Goal: Task Accomplishment & Management: Manage account settings

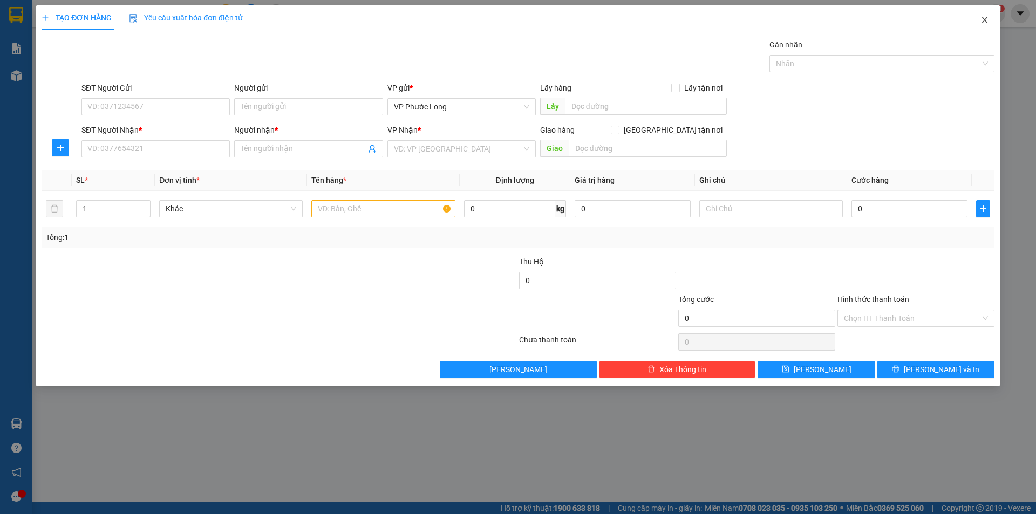
click at [990, 23] on span "Close" at bounding box center [985, 20] width 30 height 30
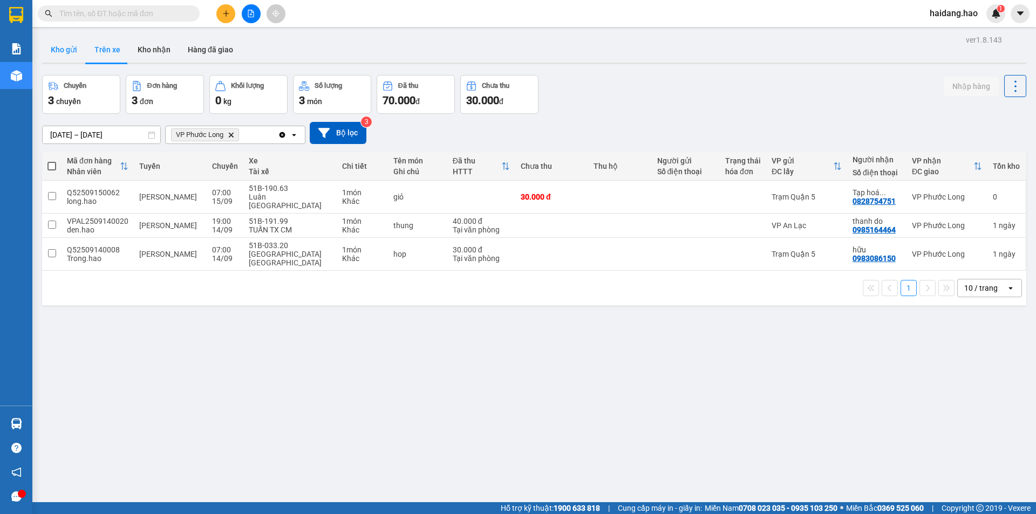
click at [63, 48] on button "Kho gửi" at bounding box center [64, 50] width 44 height 26
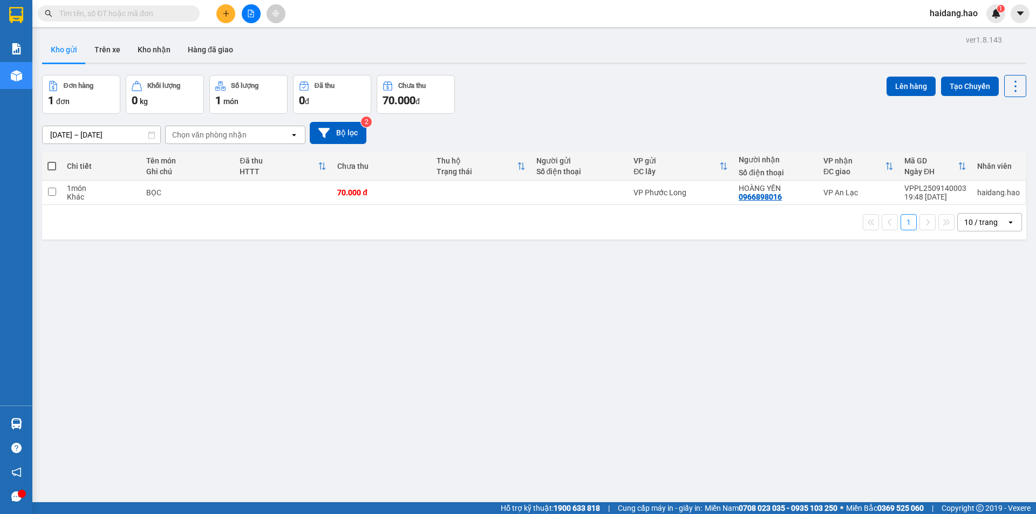
click at [53, 166] on span at bounding box center [52, 166] width 9 height 9
click at [52, 161] on input "checkbox" at bounding box center [52, 161] width 0 height 0
checkbox input "true"
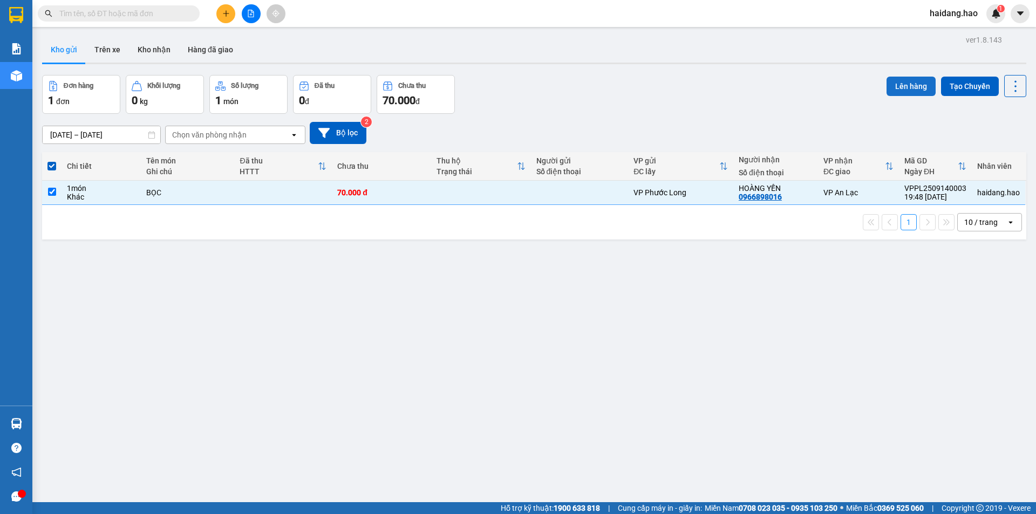
click at [904, 85] on button "Lên hàng" at bounding box center [911, 86] width 49 height 19
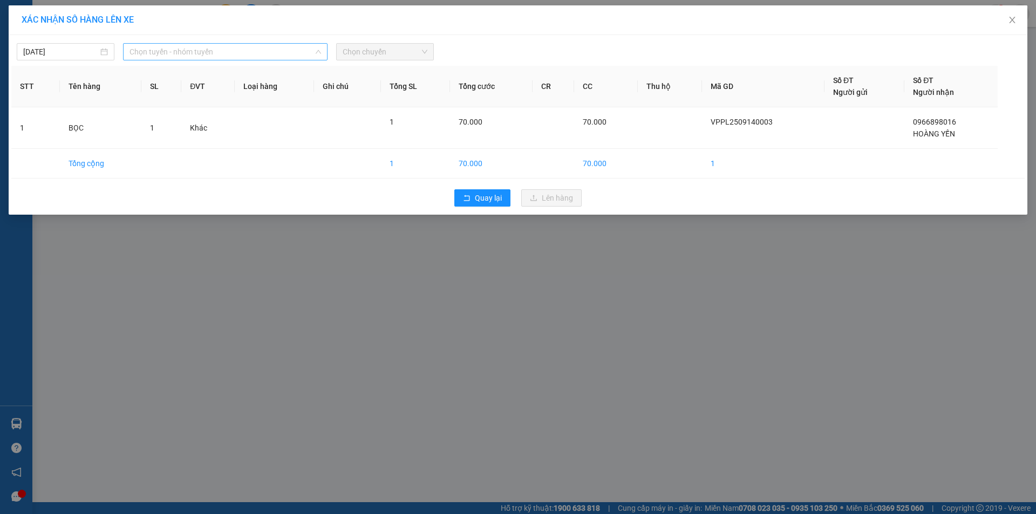
click at [128, 50] on div "Chọn tuyến - nhóm tuyến" at bounding box center [225, 51] width 205 height 17
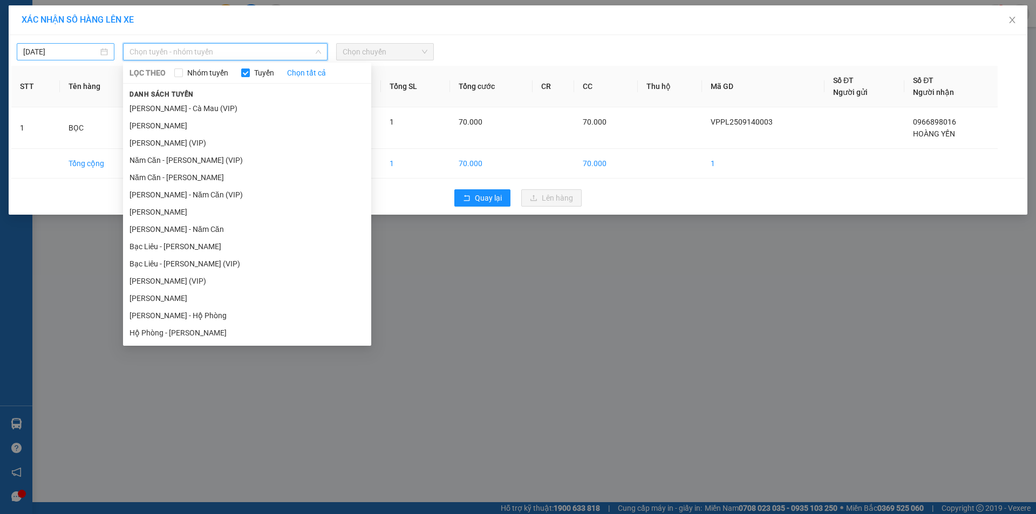
click at [82, 46] on input "[DATE]" at bounding box center [60, 52] width 75 height 12
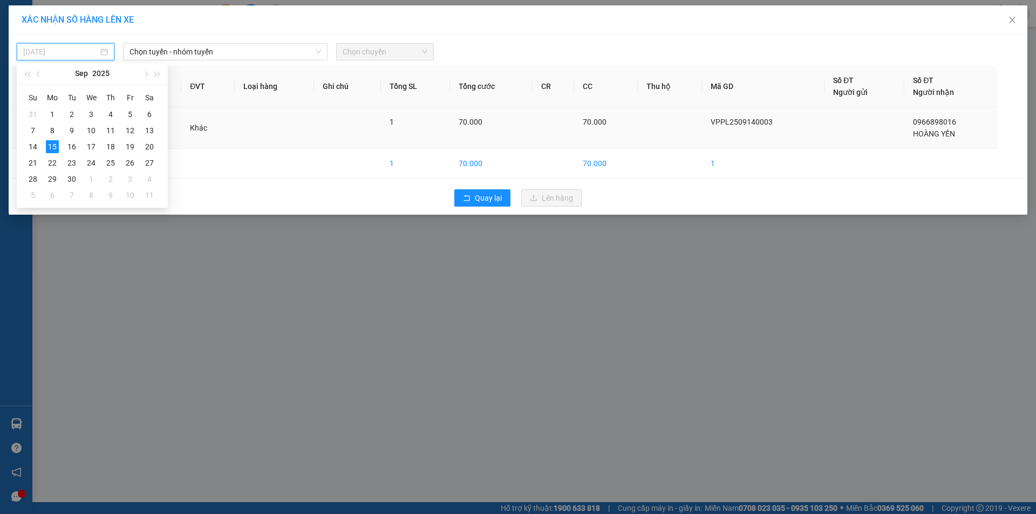
click at [37, 142] on div "14" at bounding box center [32, 146] width 13 height 13
type input "[DATE]"
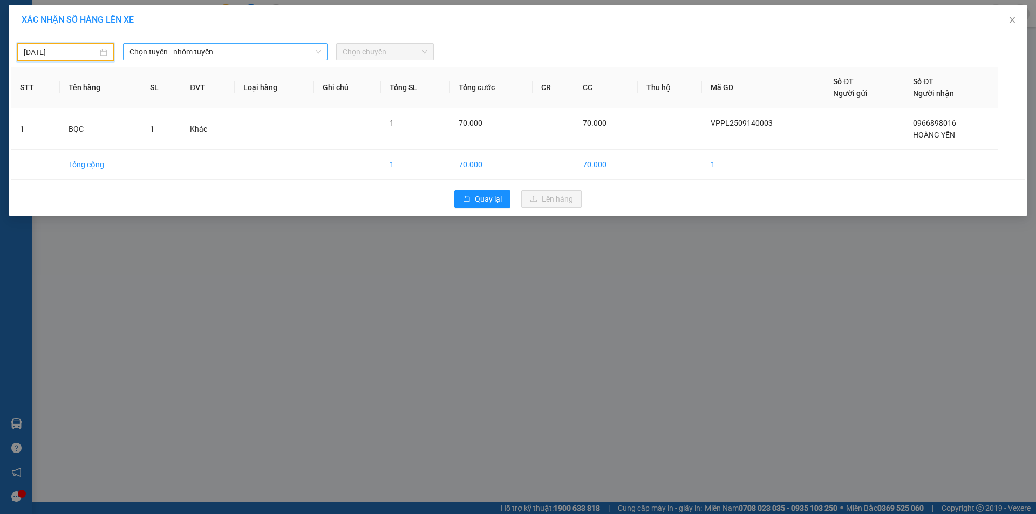
click at [236, 54] on span "Chọn tuyến - nhóm tuyến" at bounding box center [226, 52] width 192 height 16
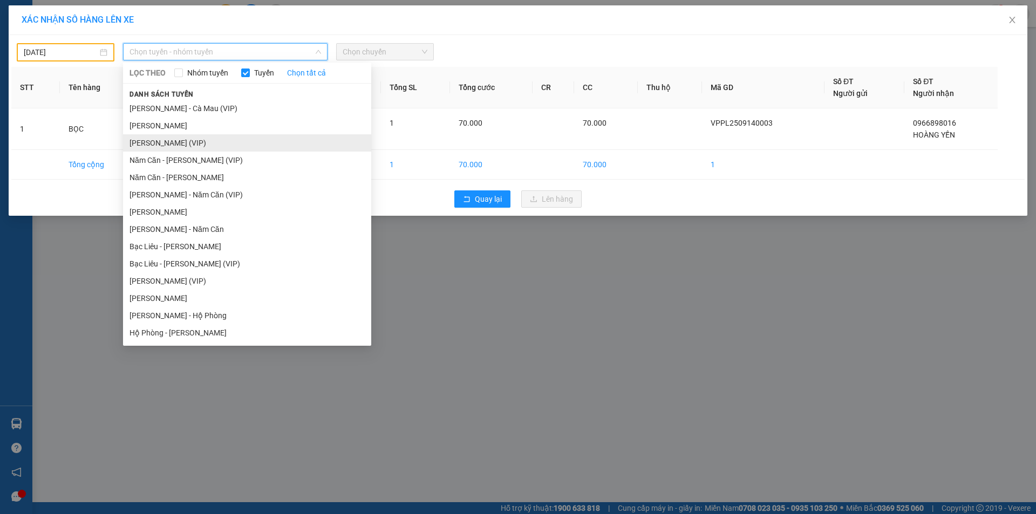
click at [245, 143] on li "[PERSON_NAME] (VIP)" at bounding box center [247, 142] width 248 height 17
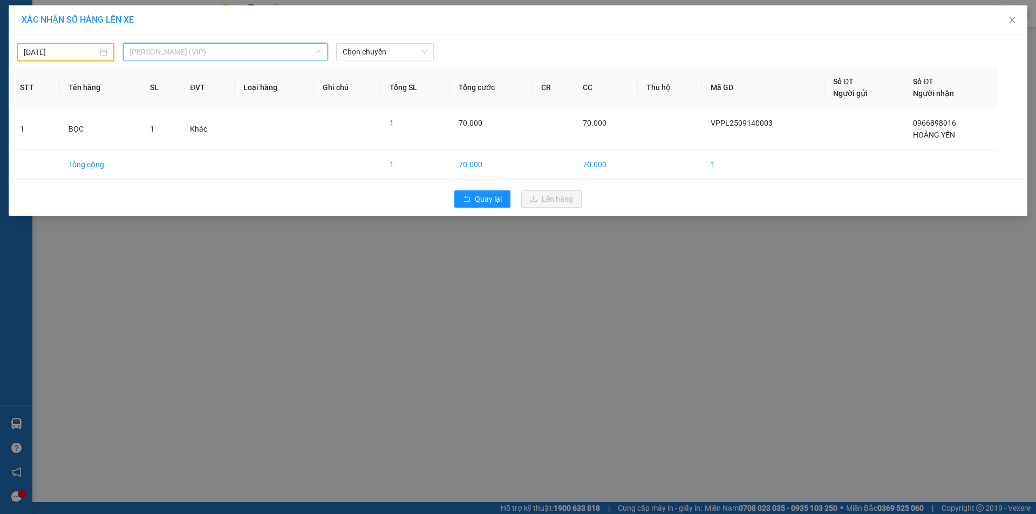
click at [254, 58] on span "[PERSON_NAME] (VIP)" at bounding box center [226, 52] width 192 height 16
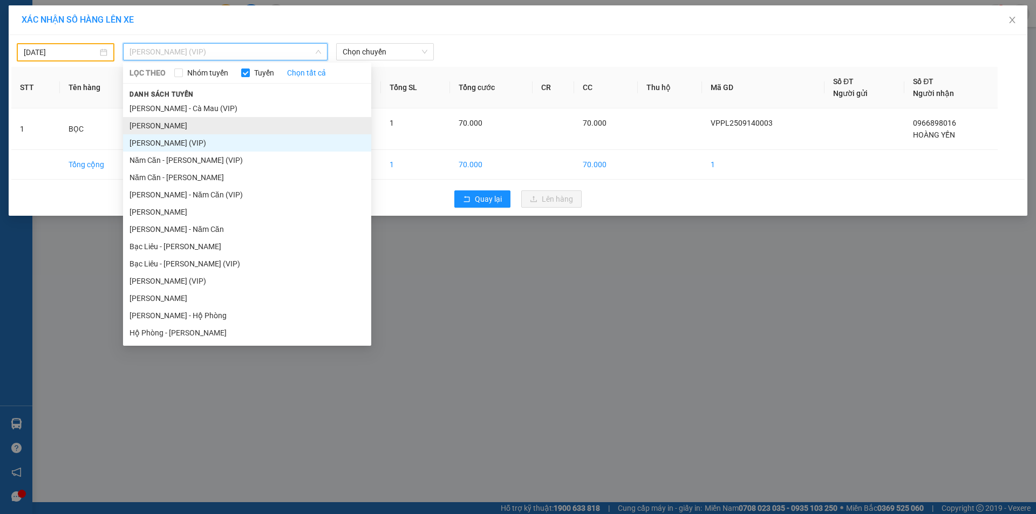
click at [225, 119] on li "[PERSON_NAME]" at bounding box center [247, 125] width 248 height 17
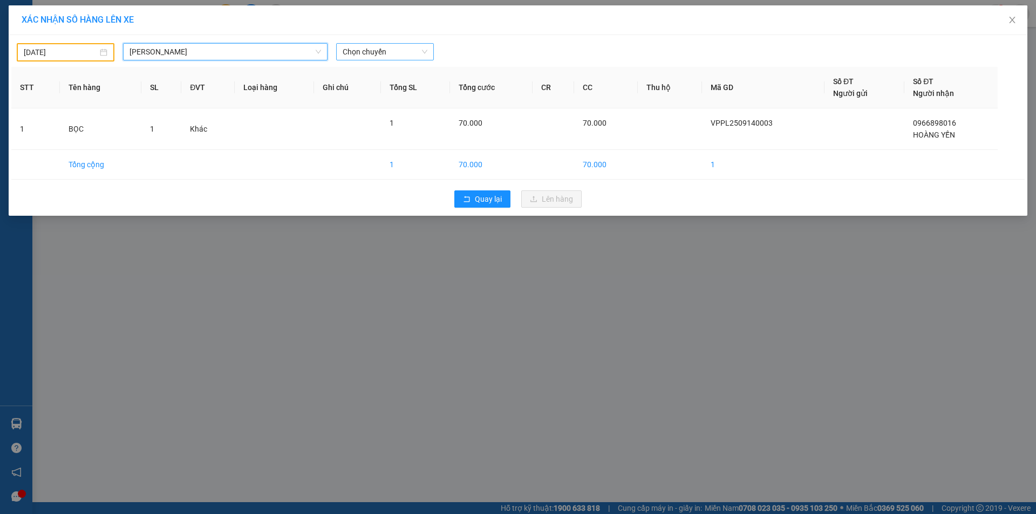
click at [378, 59] on span "Chọn chuyến" at bounding box center [385, 52] width 85 height 16
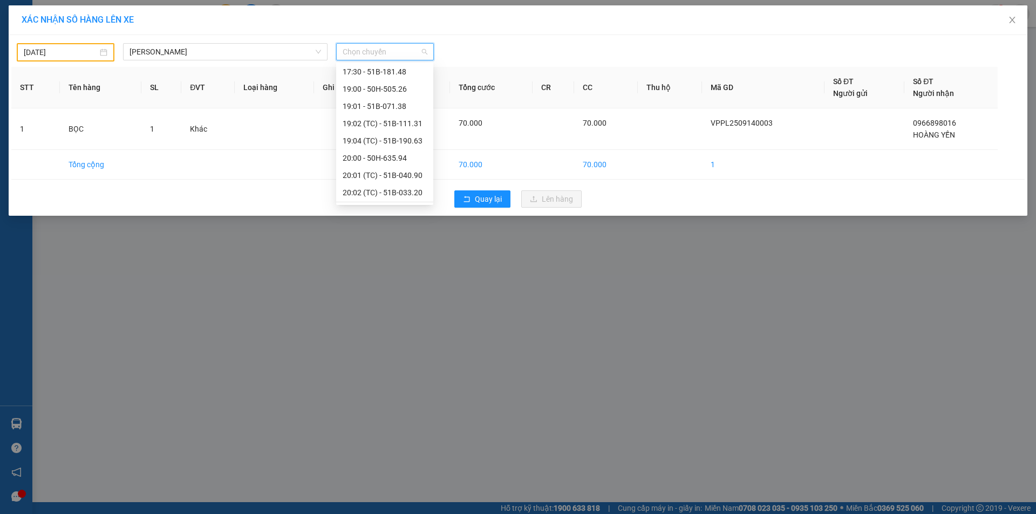
scroll to position [216, 0]
click at [394, 146] on div "22:00 - 50H-636.44" at bounding box center [385, 151] width 84 height 12
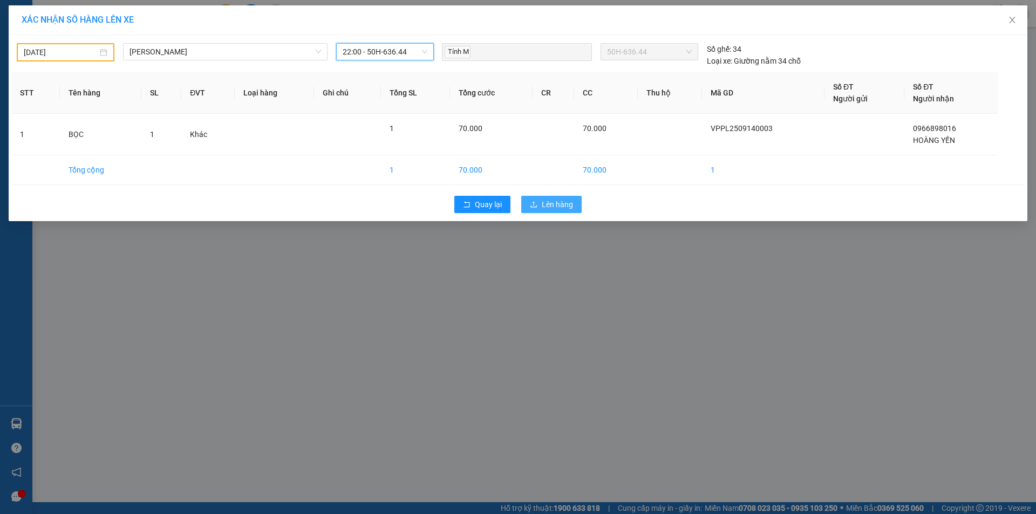
drag, startPoint x: 583, startPoint y: 202, endPoint x: 562, endPoint y: 206, distance: 21.4
click at [582, 202] on div "Quay lại Lên hàng" at bounding box center [518, 205] width 1014 height 28
click at [559, 208] on span "Lên hàng" at bounding box center [557, 205] width 31 height 12
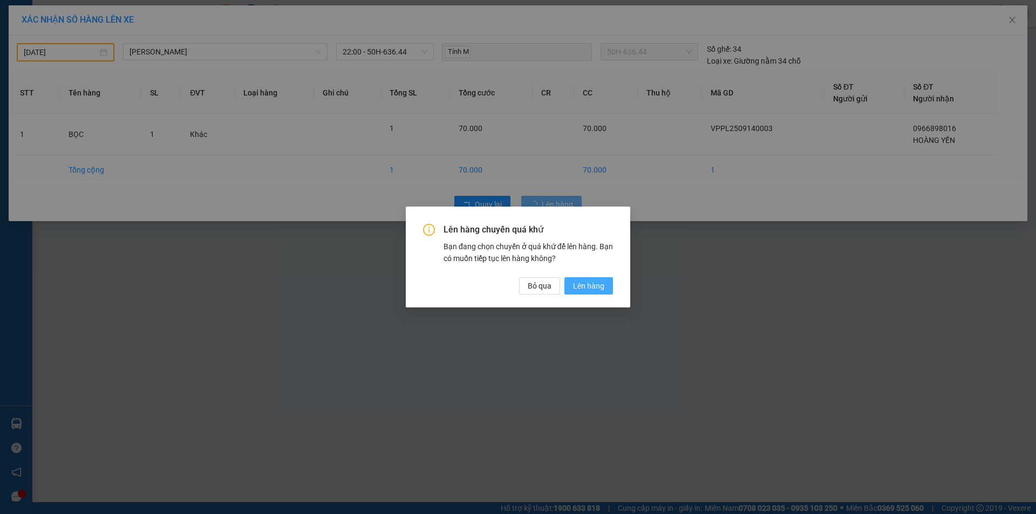
click at [582, 288] on span "Lên hàng" at bounding box center [588, 286] width 31 height 12
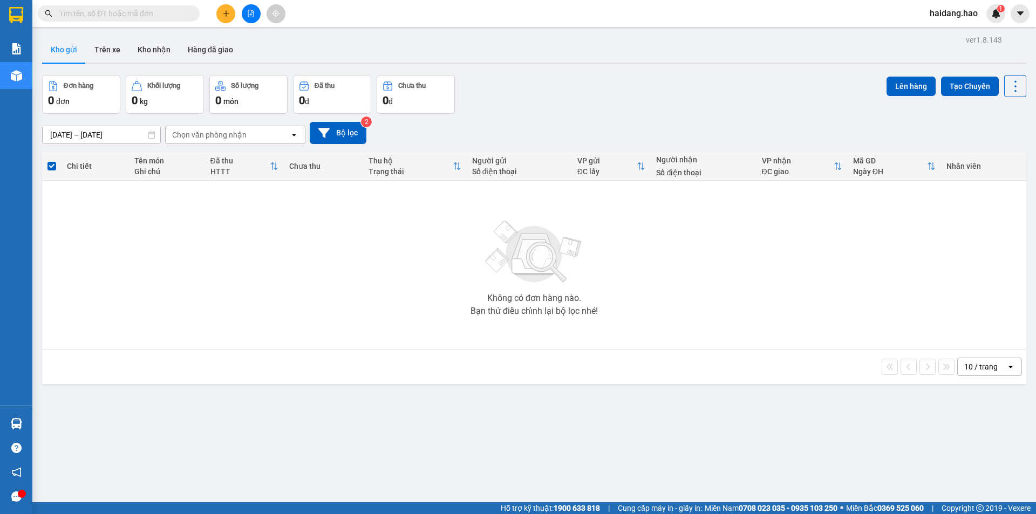
click at [231, 3] on div "Kết quả tìm kiếm ( 0 ) Bộ lọc No Data haidang.hao 1" at bounding box center [518, 13] width 1036 height 27
click at [224, 13] on icon "plus" at bounding box center [226, 14] width 8 height 8
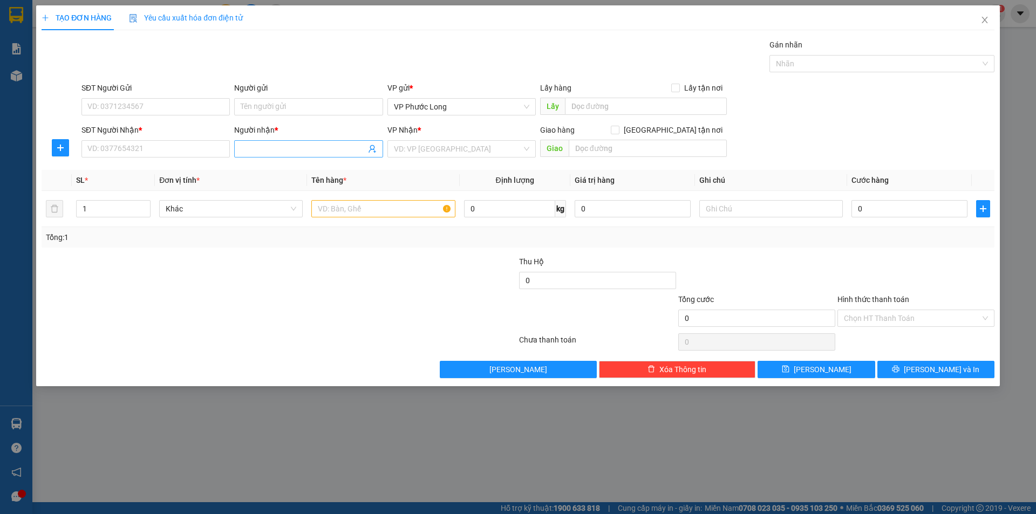
click at [266, 148] on input "Người nhận *" at bounding box center [303, 149] width 125 height 12
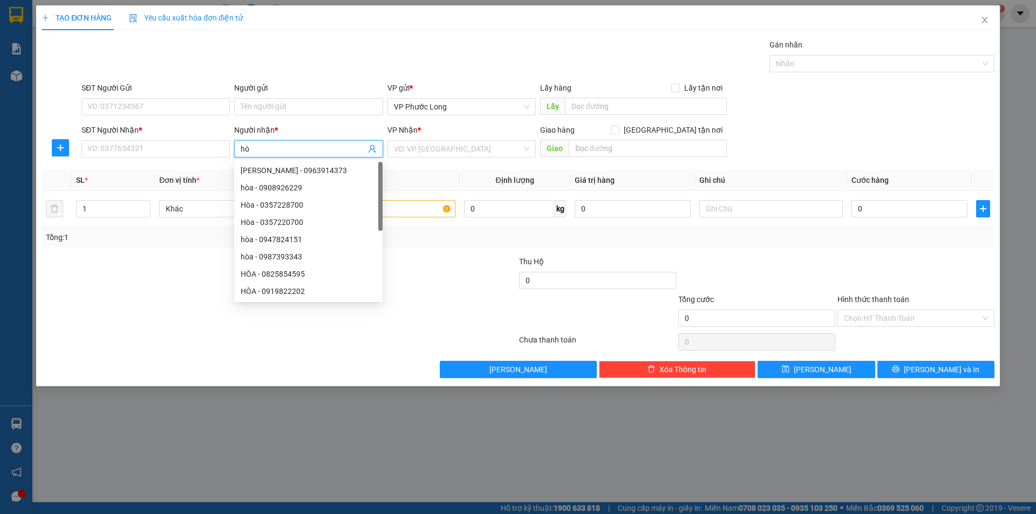
type input "h"
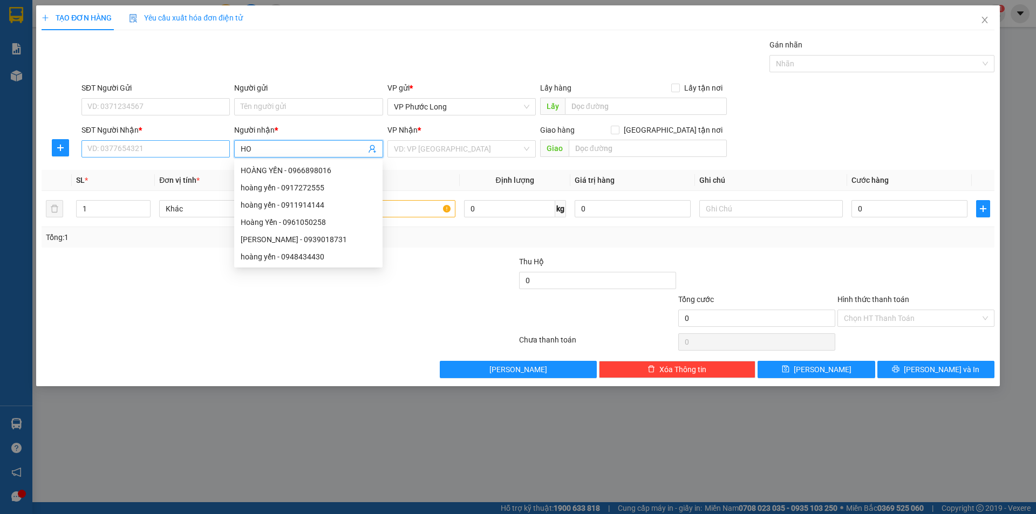
type input "H"
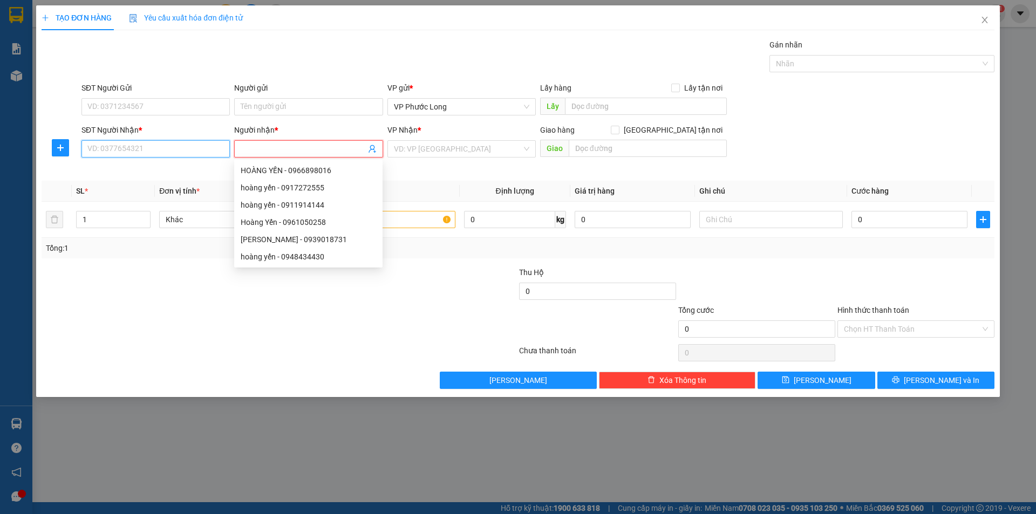
click at [168, 147] on input "SĐT Người Nhận *" at bounding box center [156, 148] width 148 height 17
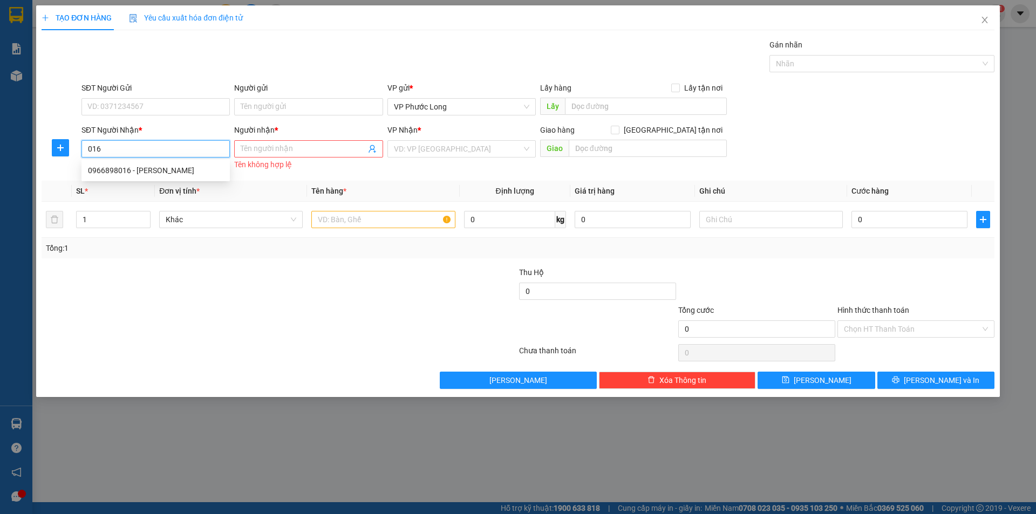
click at [185, 173] on div "0966898016 - [PERSON_NAME]" at bounding box center [155, 171] width 135 height 12
type input "0966898016"
type input "HOÀNG YẾN"
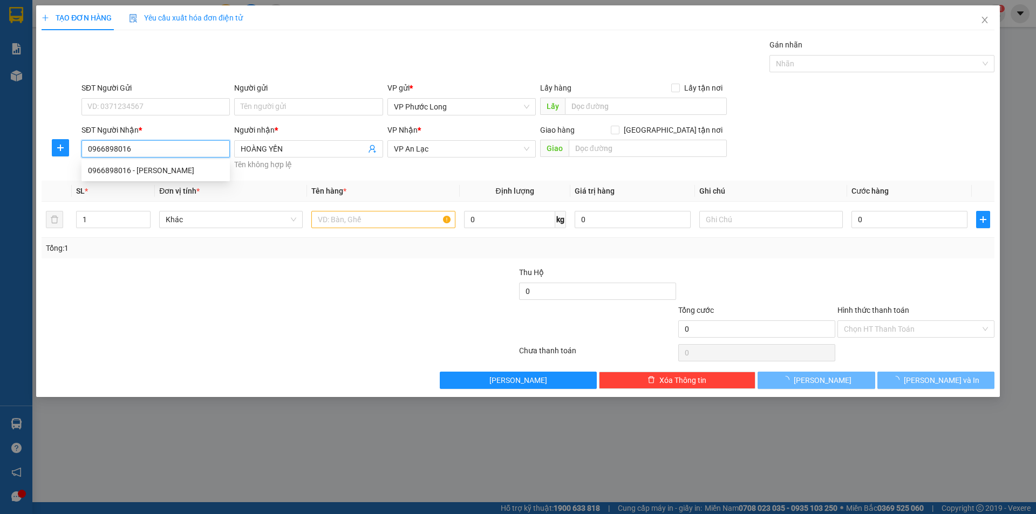
type input "70.000"
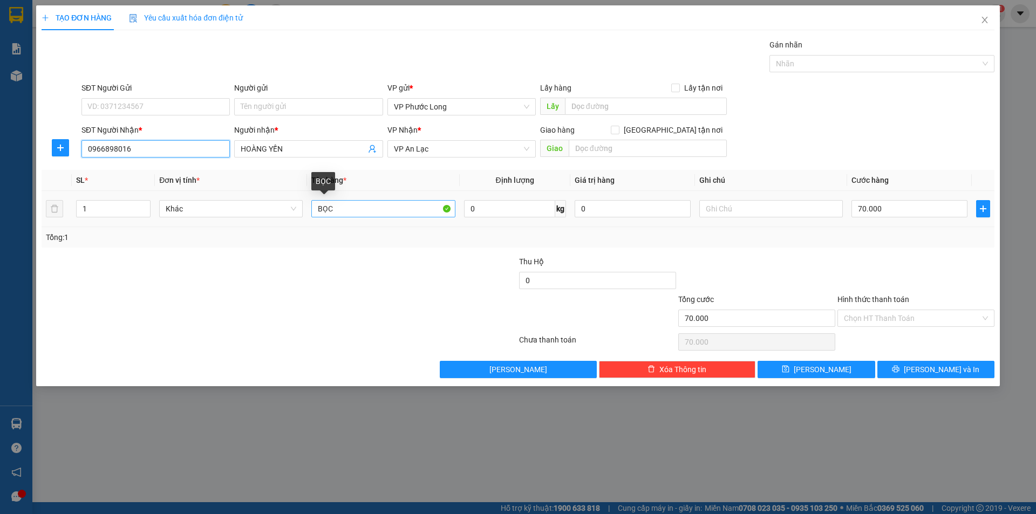
type input "0966898016"
click at [416, 211] on input "BỌC" at bounding box center [383, 208] width 144 height 17
type input "BAO"
click at [788, 246] on div "Tổng: 1" at bounding box center [518, 237] width 953 height 21
click at [902, 205] on input "70.000" at bounding box center [910, 208] width 116 height 17
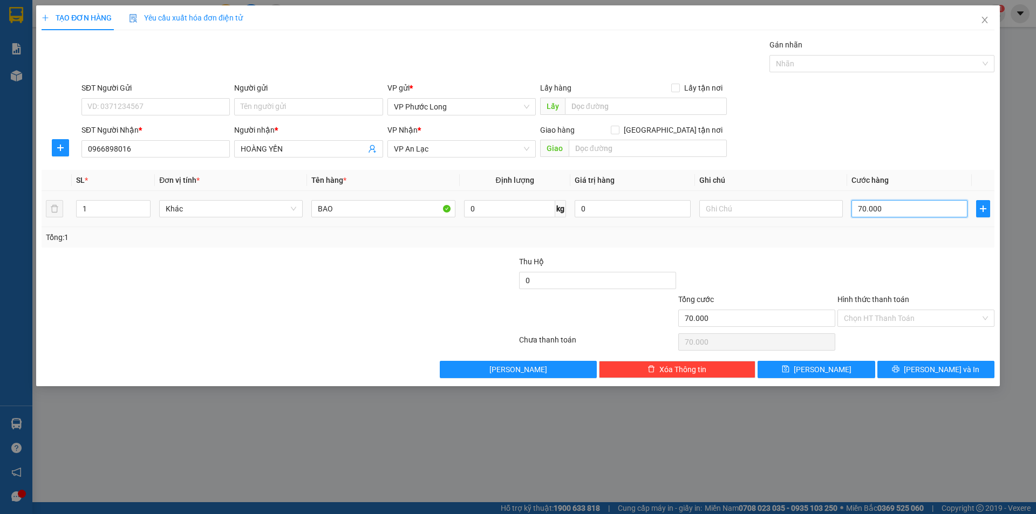
type input "0"
type input "005"
type input "5"
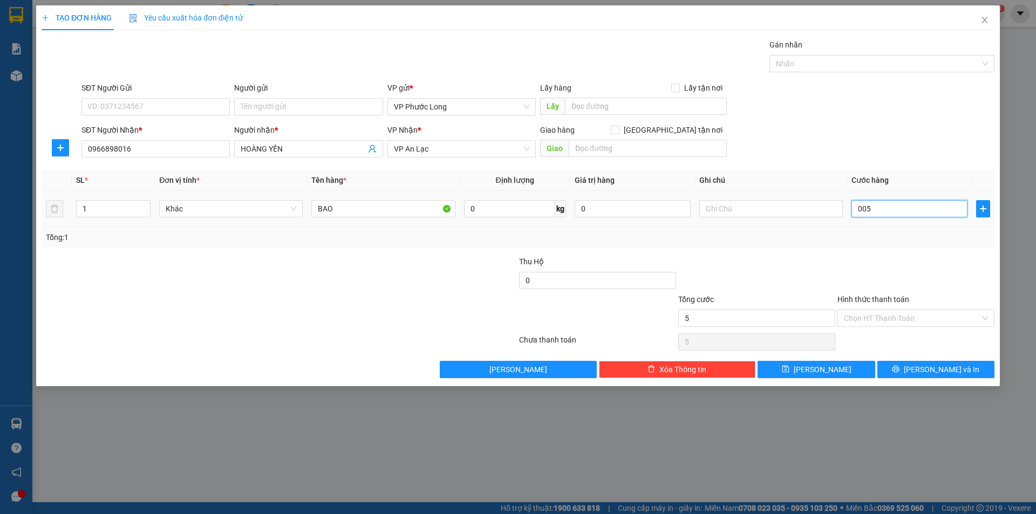
type input "50"
type input "0.050"
type input "50.000"
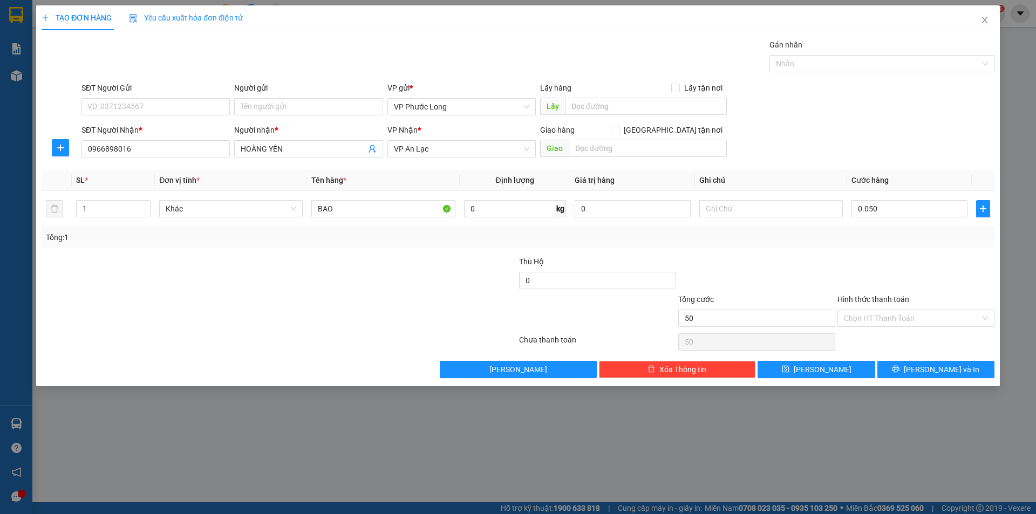
type input "50.000"
click at [779, 265] on div at bounding box center [756, 275] width 159 height 38
click at [923, 376] on button "[PERSON_NAME] và In" at bounding box center [936, 369] width 117 height 17
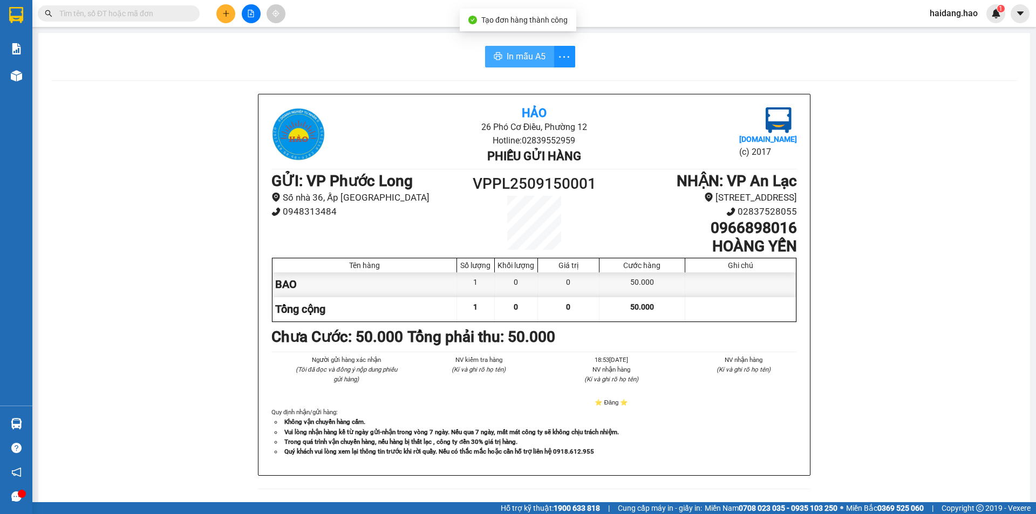
click at [513, 58] on span "In mẫu A5" at bounding box center [526, 56] width 39 height 13
drag, startPoint x: 527, startPoint y: 56, endPoint x: 585, endPoint y: 55, distance: 57.2
click at [531, 56] on span "In mẫu A5" at bounding box center [526, 56] width 39 height 13
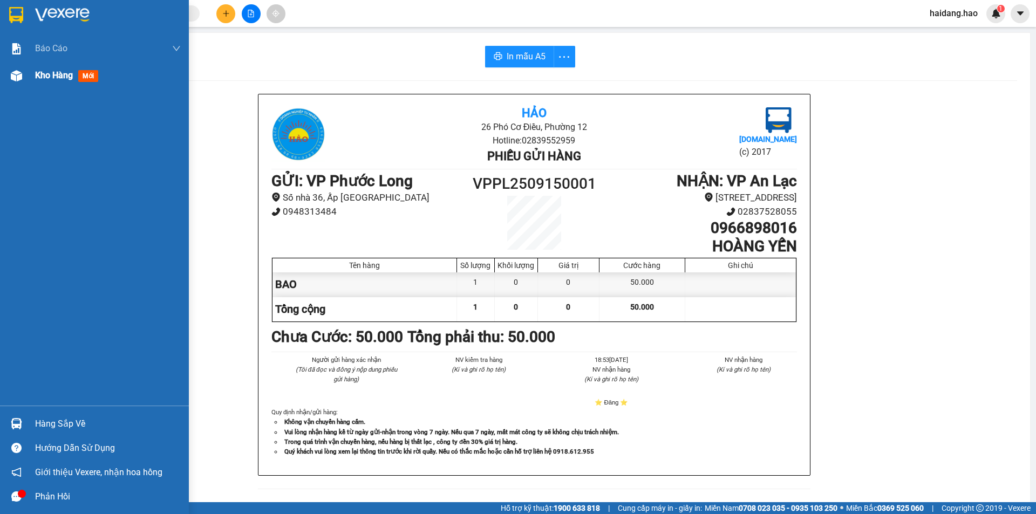
click at [19, 79] on img at bounding box center [16, 75] width 11 height 11
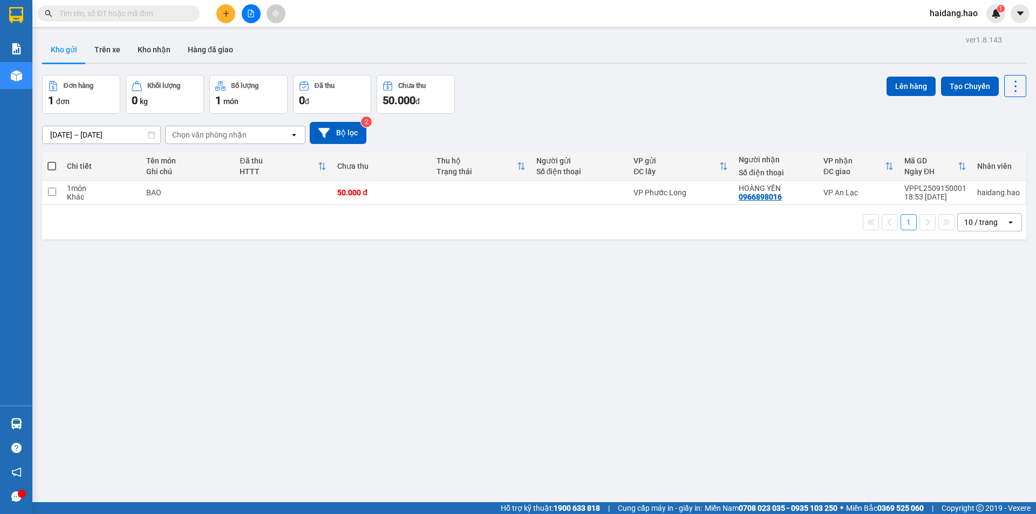
click at [53, 162] on span at bounding box center [52, 166] width 9 height 9
click at [52, 161] on input "checkbox" at bounding box center [52, 161] width 0 height 0
checkbox input "true"
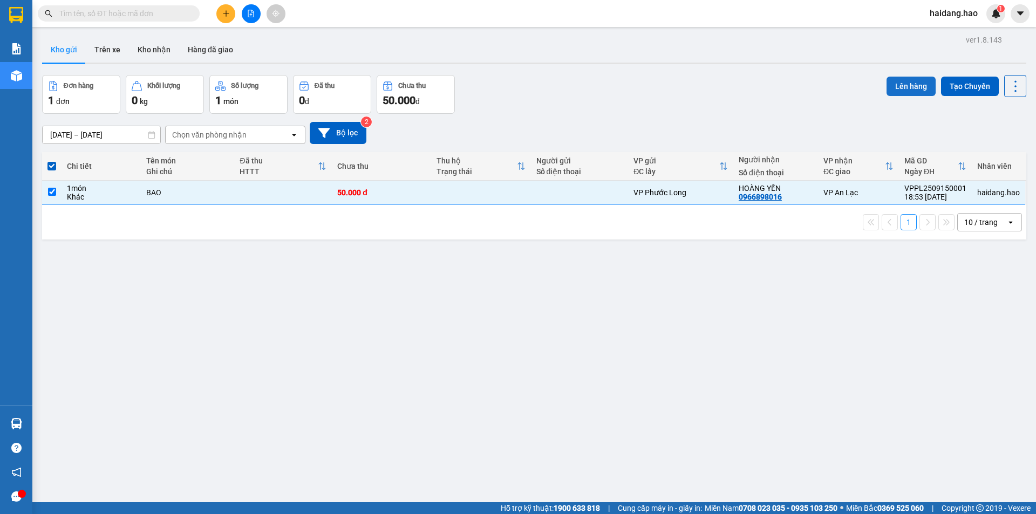
click at [919, 85] on button "Lên hàng" at bounding box center [911, 86] width 49 height 19
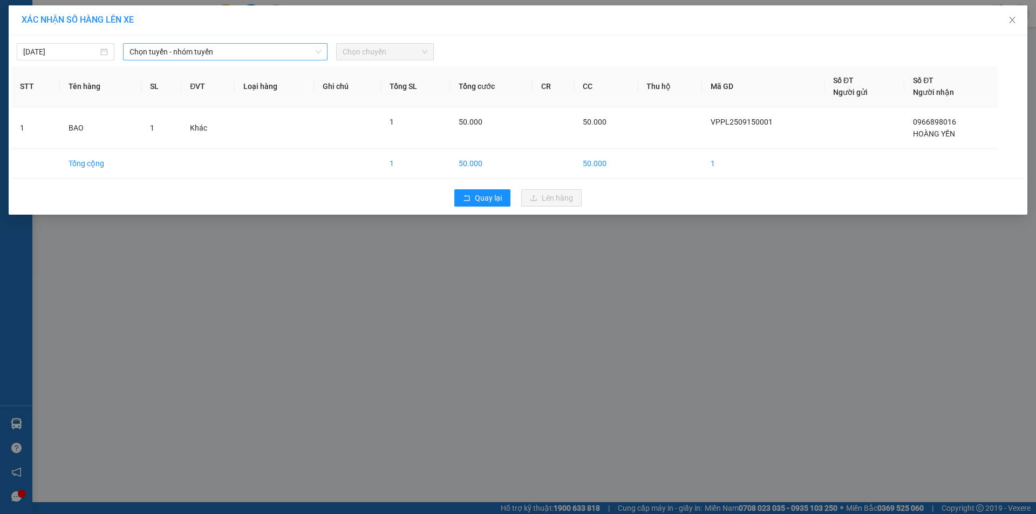
click at [205, 57] on span "Chọn tuyến - nhóm tuyến" at bounding box center [226, 52] width 192 height 16
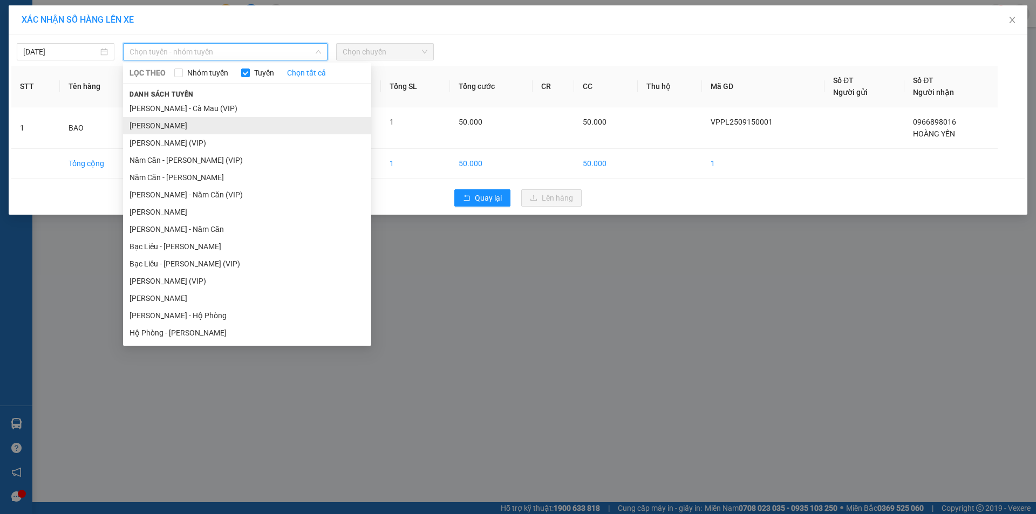
drag, startPoint x: 249, startPoint y: 130, endPoint x: 270, endPoint y: 119, distance: 23.9
click at [250, 130] on li "[PERSON_NAME]" at bounding box center [247, 125] width 248 height 17
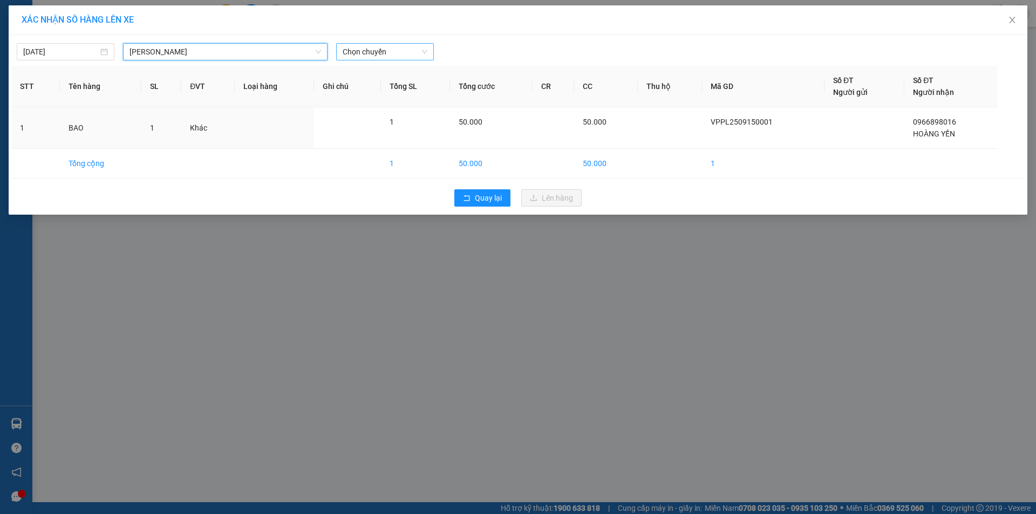
click at [368, 56] on span "Chọn chuyến" at bounding box center [385, 52] width 85 height 16
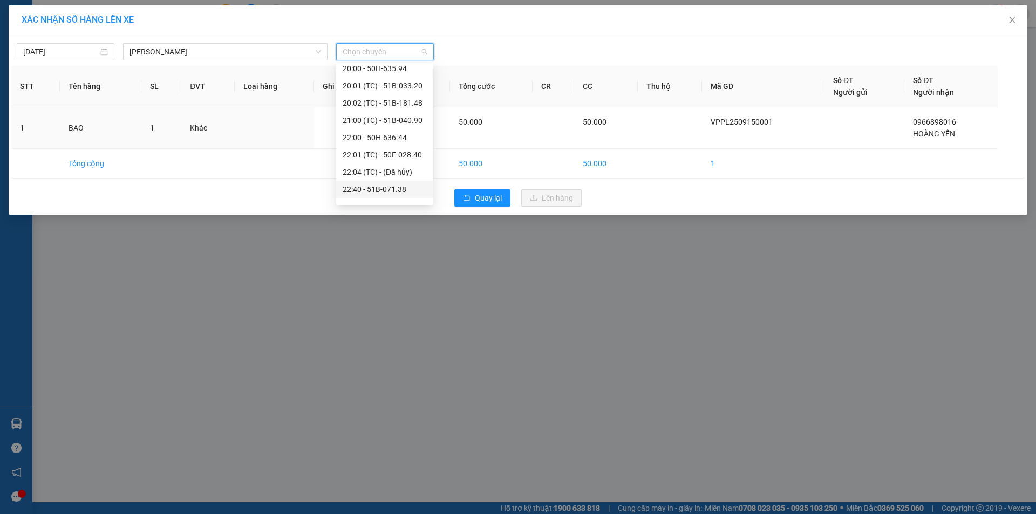
scroll to position [207, 0]
click at [409, 181] on div "22:40 - 51B-071.38" at bounding box center [385, 177] width 84 height 12
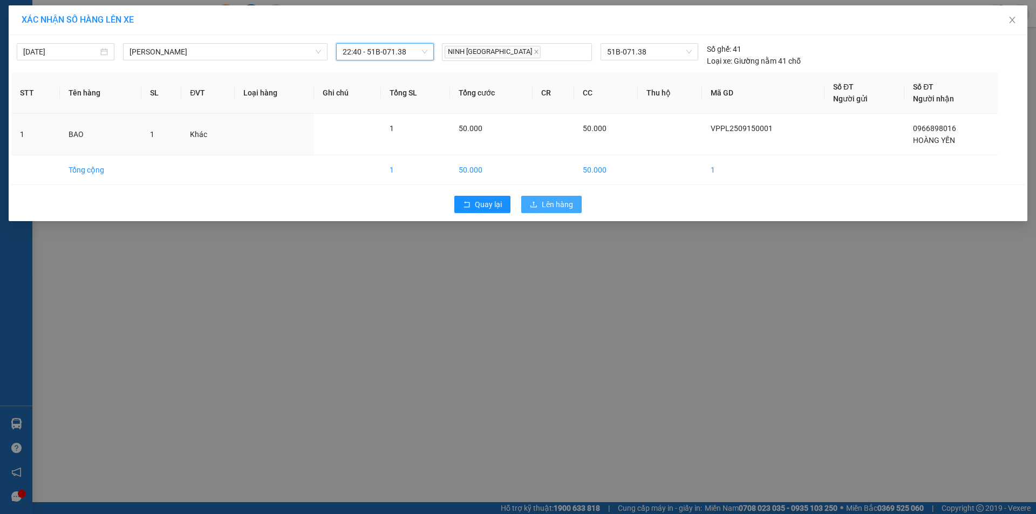
click at [543, 203] on span "Lên hàng" at bounding box center [557, 205] width 31 height 12
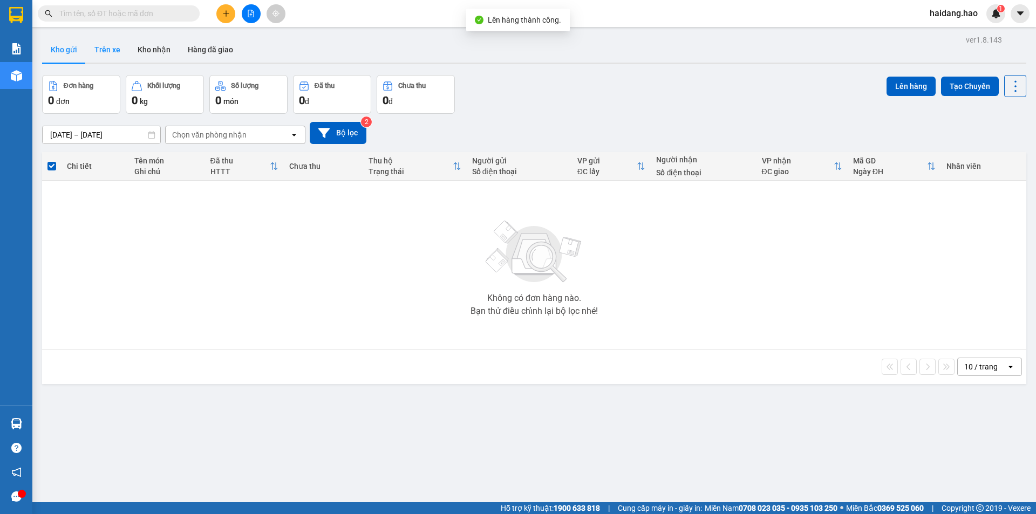
drag, startPoint x: 100, startPoint y: 56, endPoint x: 108, endPoint y: 56, distance: 8.1
click at [100, 56] on button "Trên xe" at bounding box center [107, 50] width 43 height 26
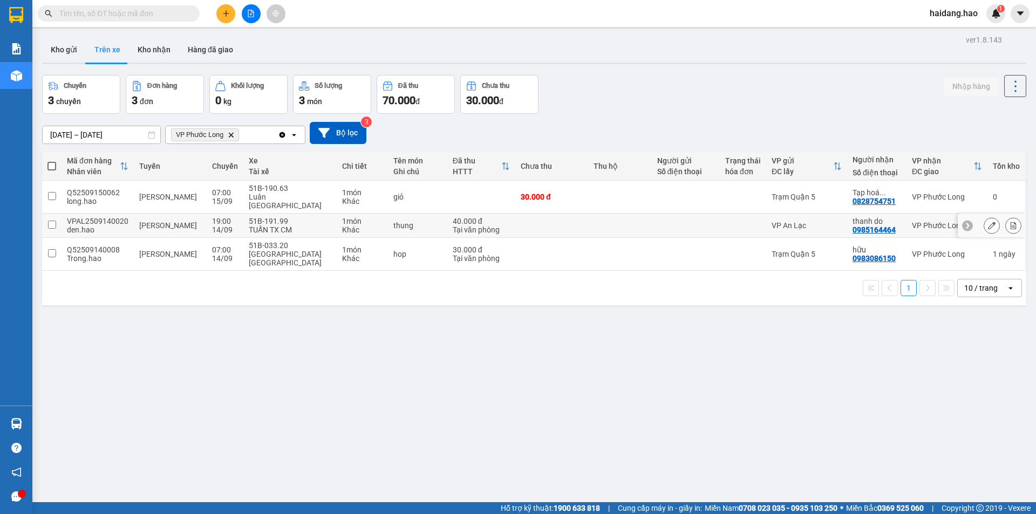
drag, startPoint x: 501, startPoint y: 228, endPoint x: 505, endPoint y: 222, distance: 7.8
click at [516, 227] on td at bounding box center [552, 226] width 73 height 24
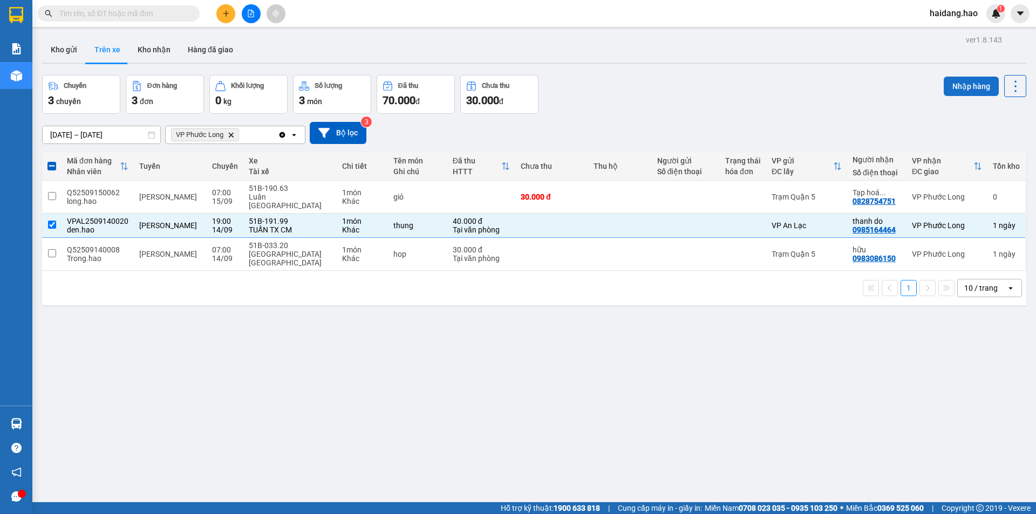
click at [957, 89] on button "Nhập hàng" at bounding box center [971, 86] width 55 height 19
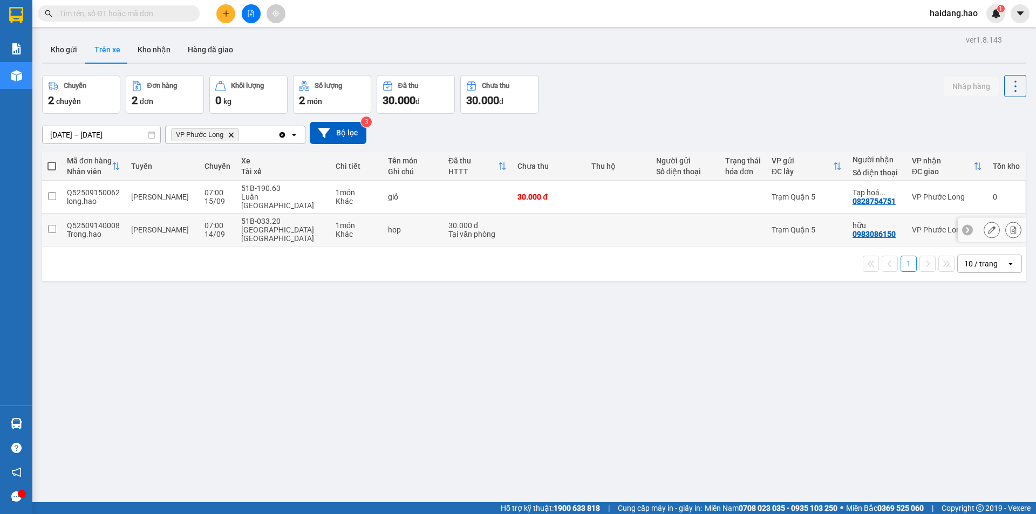
click at [810, 226] on div "Trạm Quận 5" at bounding box center [807, 230] width 70 height 9
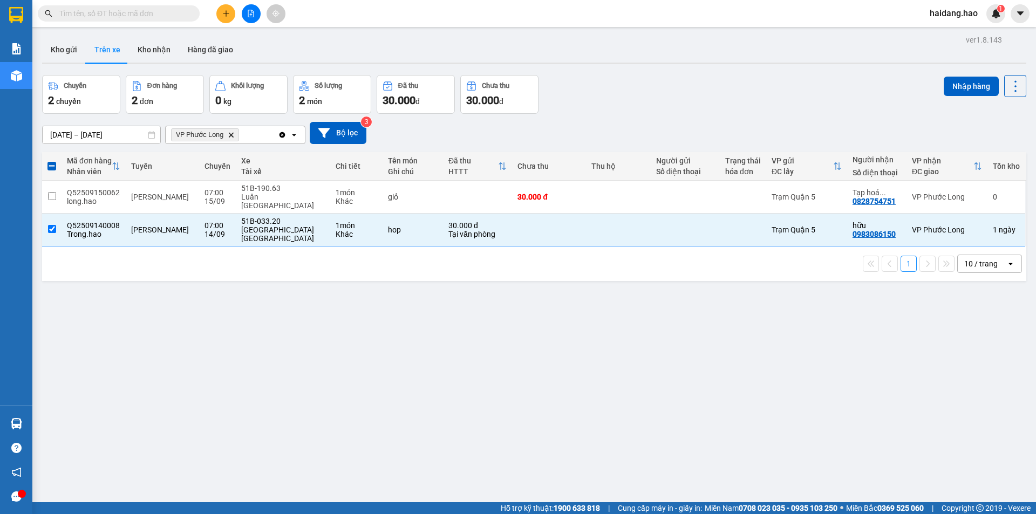
click at [947, 100] on div "Nhập hàng" at bounding box center [985, 94] width 83 height 39
click at [959, 91] on button "Nhập hàng" at bounding box center [971, 86] width 55 height 19
checkbox input "false"
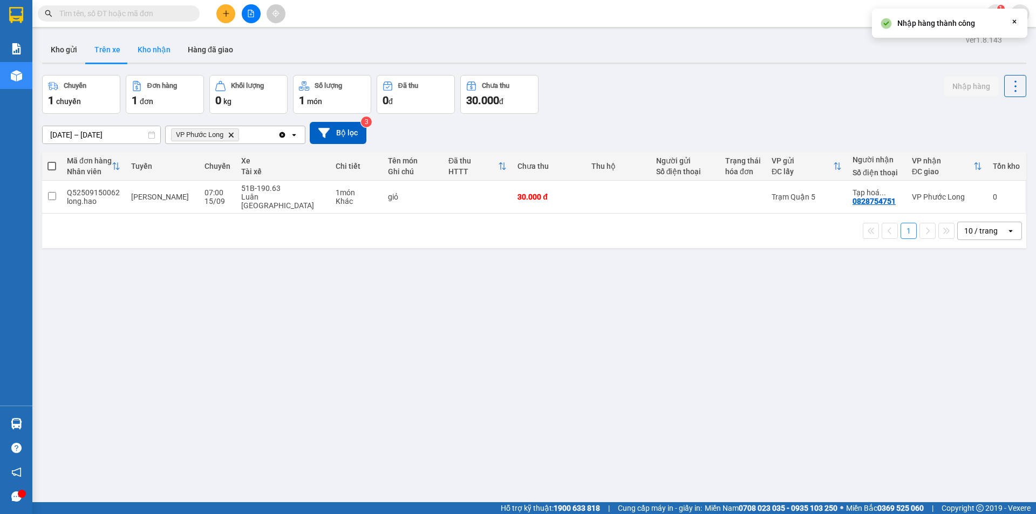
drag, startPoint x: 146, startPoint y: 45, endPoint x: 158, endPoint y: 45, distance: 12.4
click at [147, 45] on button "Kho nhận" at bounding box center [154, 50] width 50 height 26
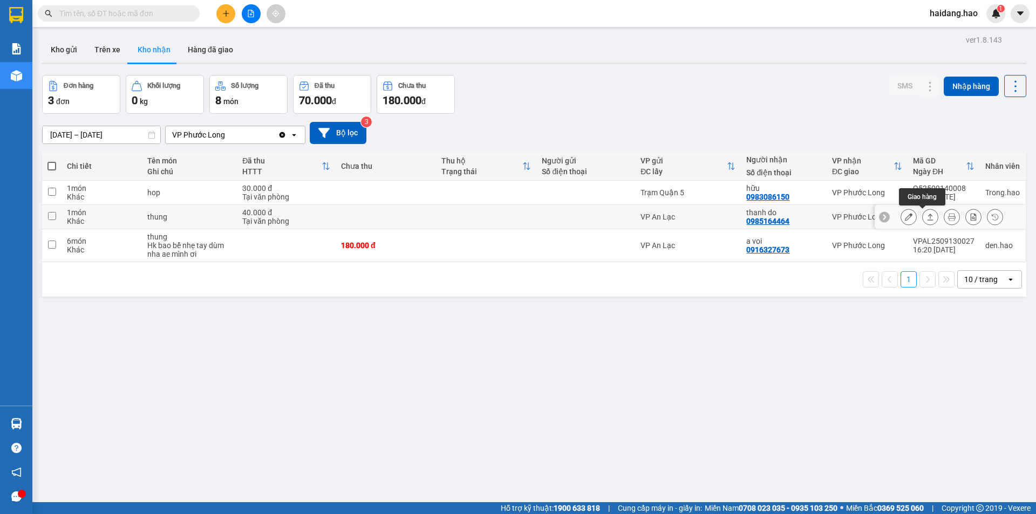
click at [927, 219] on icon at bounding box center [931, 217] width 8 height 8
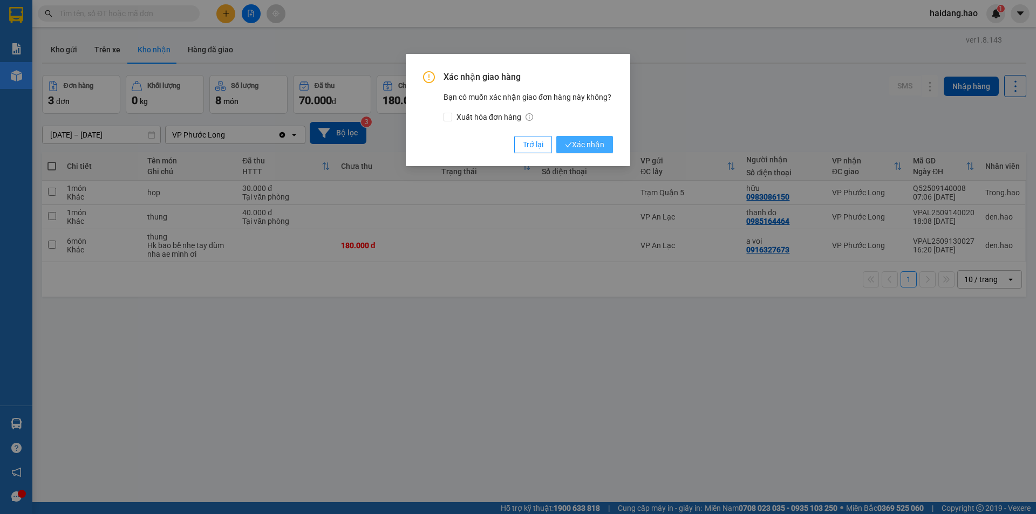
drag, startPoint x: 616, startPoint y: 144, endPoint x: 599, endPoint y: 143, distance: 17.4
click at [599, 143] on div "Xác nhận giao hàng Bạn có muốn xác nhận giao đơn hàng này không? Xuất hóa đơn h…" at bounding box center [518, 110] width 225 height 112
click at [599, 143] on span "Xác nhận" at bounding box center [584, 145] width 39 height 12
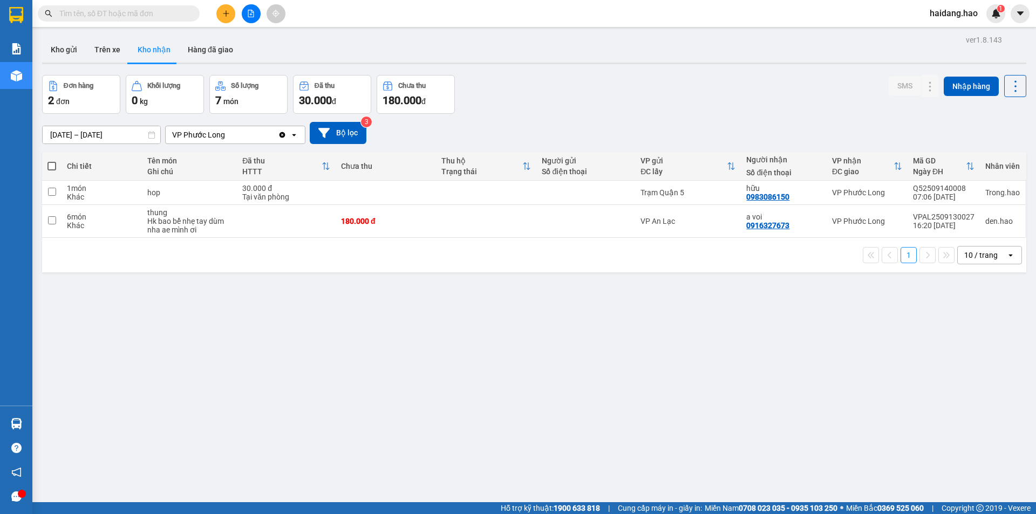
click at [849, 119] on div "[DATE] – [DATE] Press the down arrow key to interact with the calendar and sele…" at bounding box center [534, 133] width 985 height 38
